Goal: Download file/media

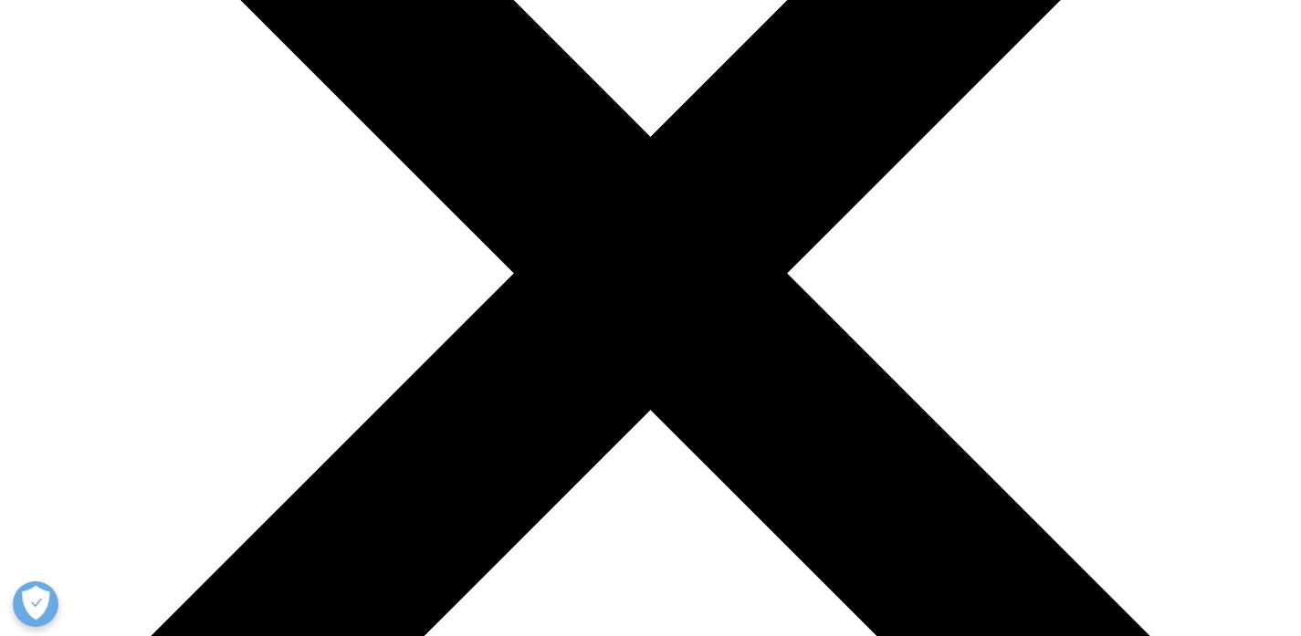
scroll to position [482, 0]
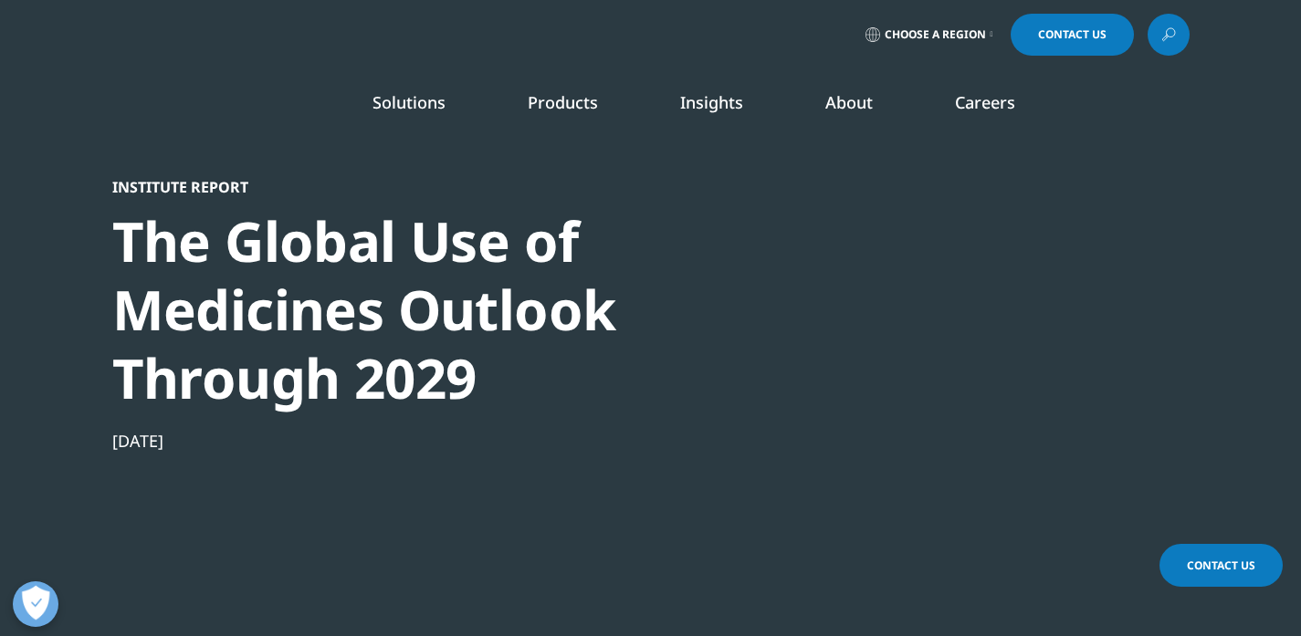
select select "Argentina"
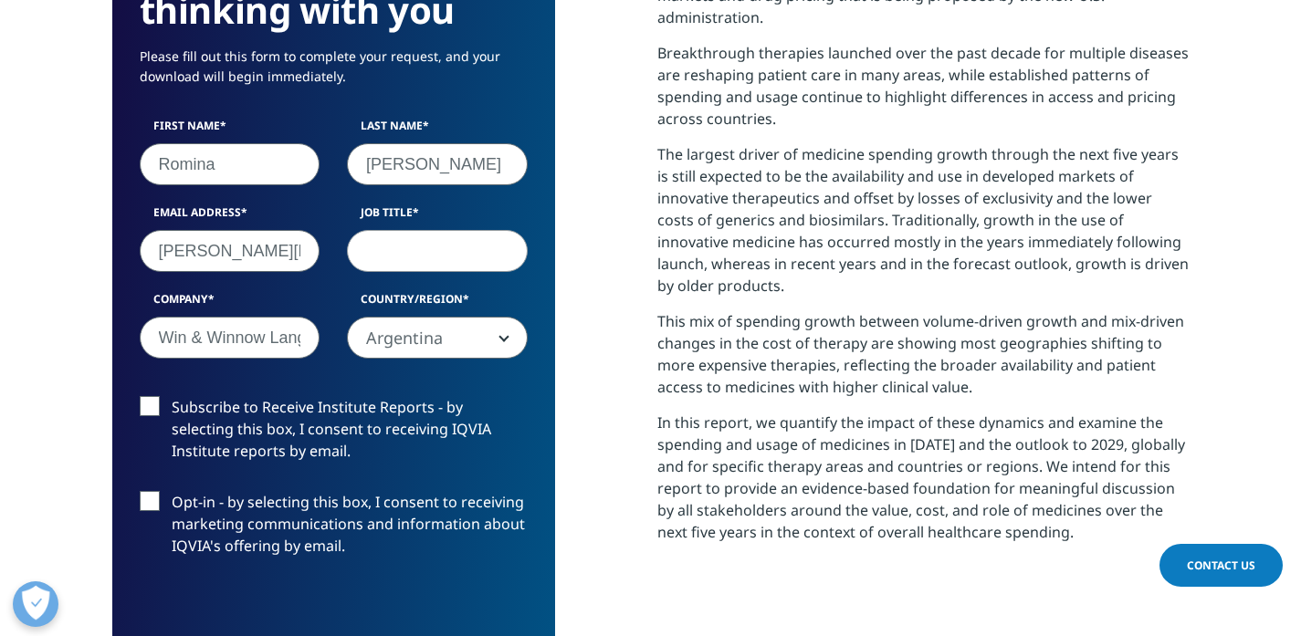
click at [394, 259] on input "Job Title" at bounding box center [437, 251] width 181 height 42
type input "Business Development Lead"
click at [486, 337] on span "Argentina" at bounding box center [437, 339] width 179 height 42
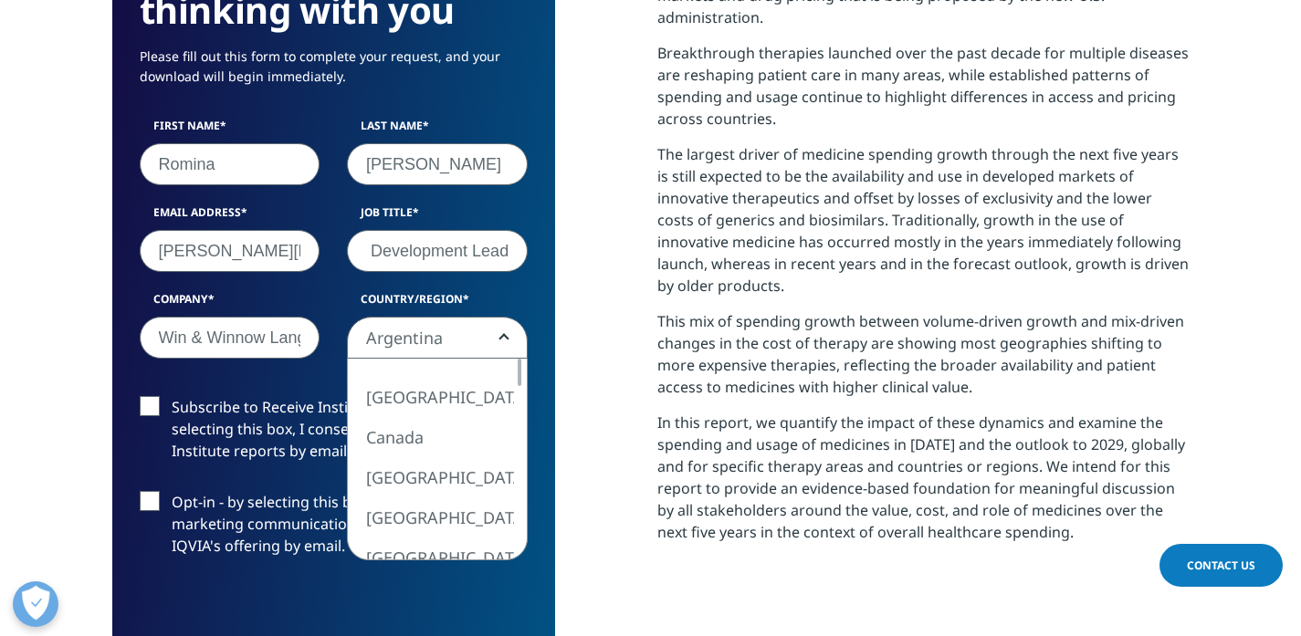
scroll to position [0, 0]
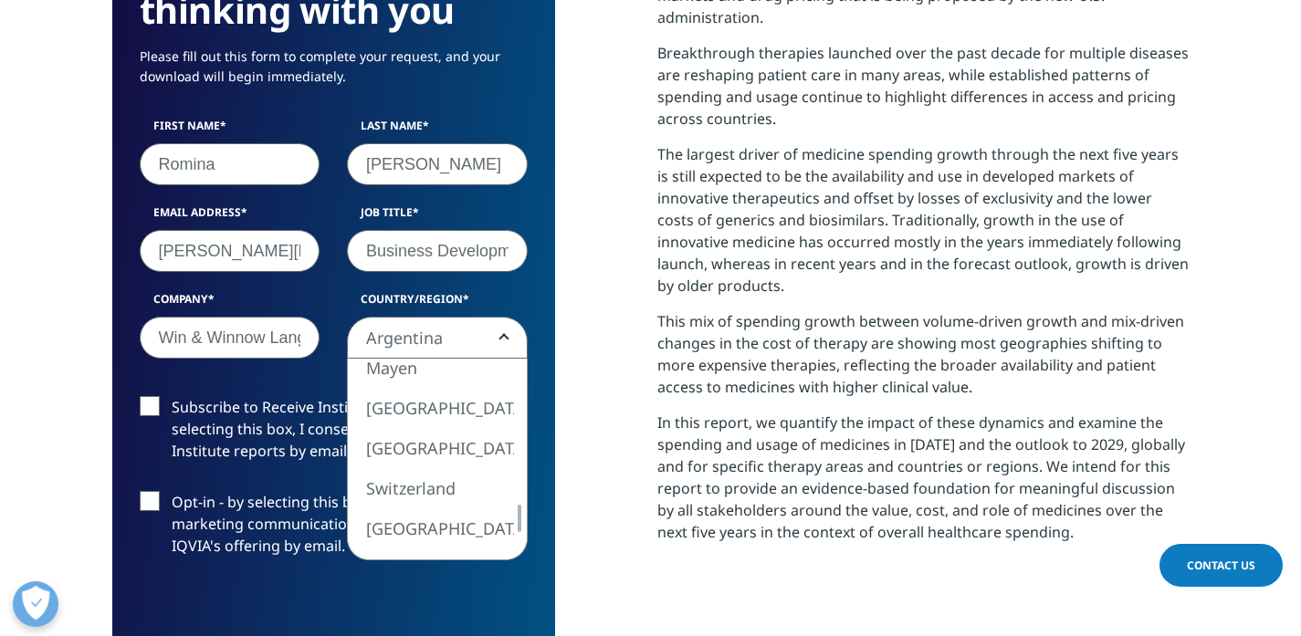
select select "Spain"
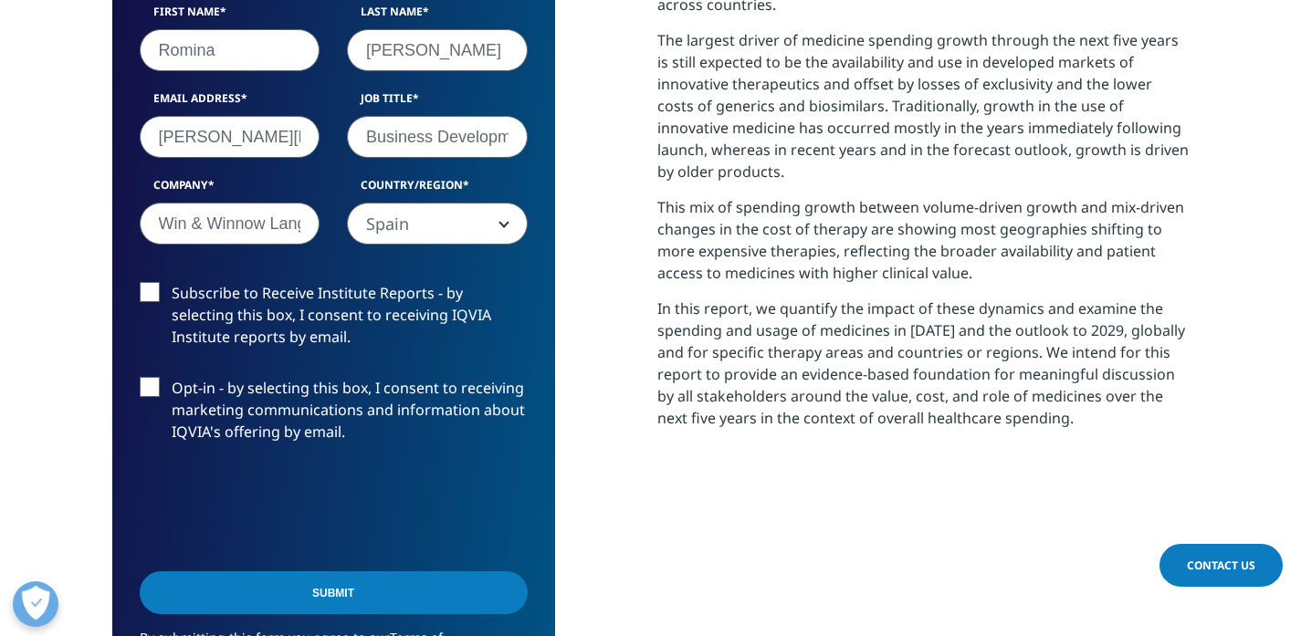
scroll to position [1054, 0]
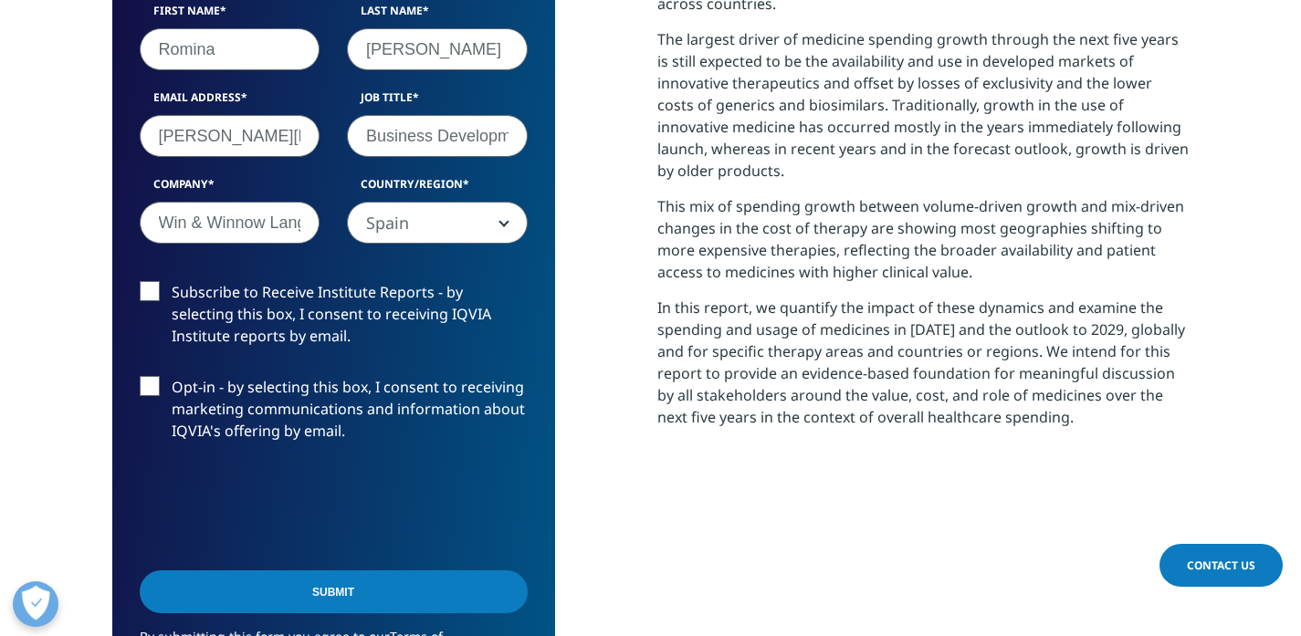
click at [270, 595] on input "Submit" at bounding box center [334, 591] width 388 height 43
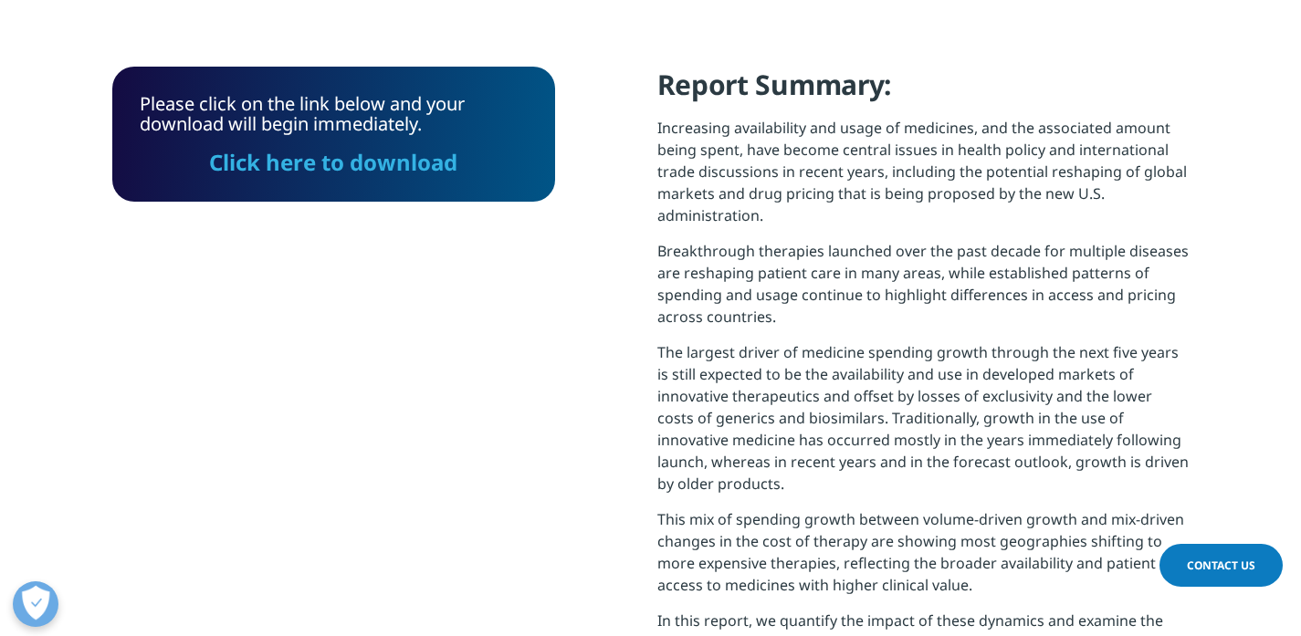
scroll to position [529, 0]
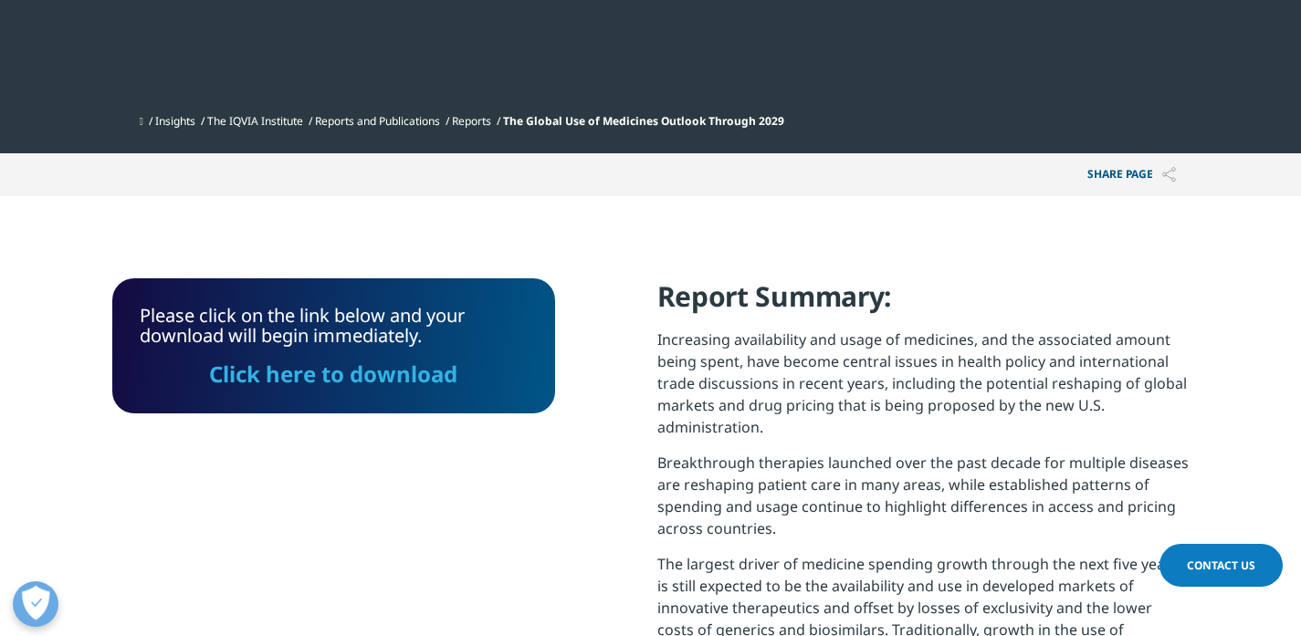
click at [329, 376] on link "Click here to download" at bounding box center [333, 374] width 248 height 30
